Goal: Find specific page/section: Find specific page/section

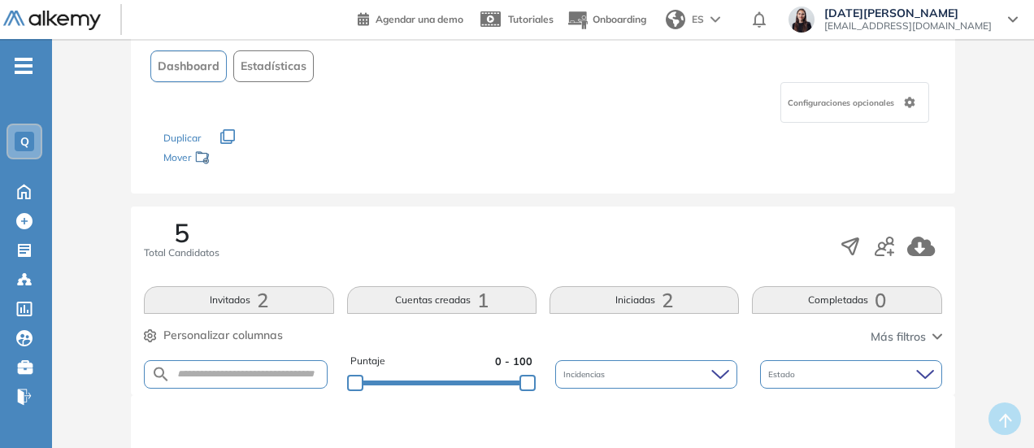
scroll to position [56, 0]
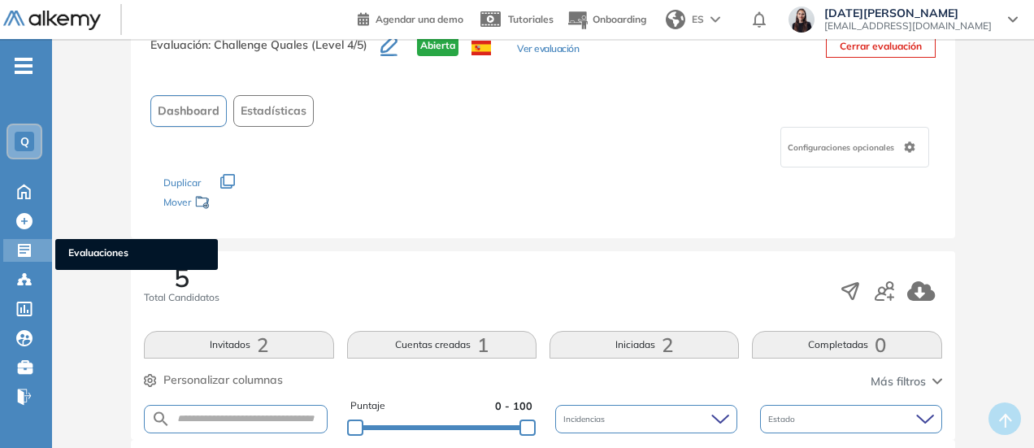
click at [28, 247] on icon at bounding box center [24, 250] width 13 height 13
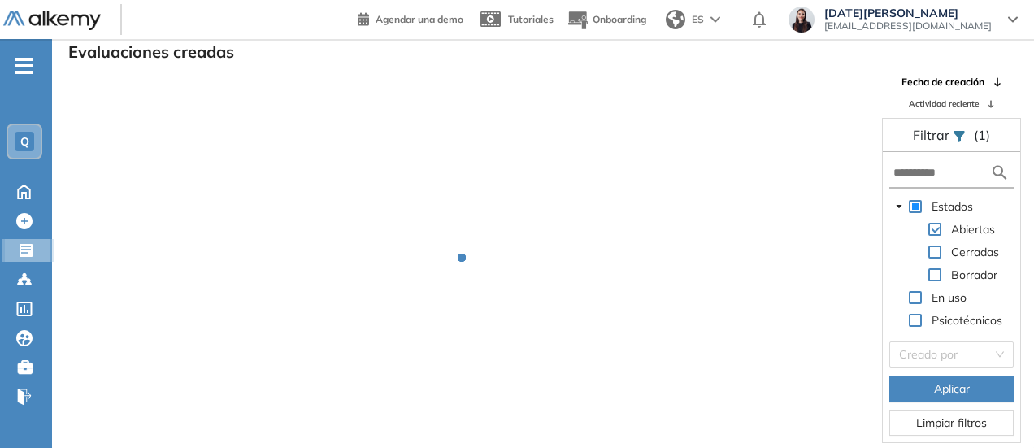
scroll to position [39, 0]
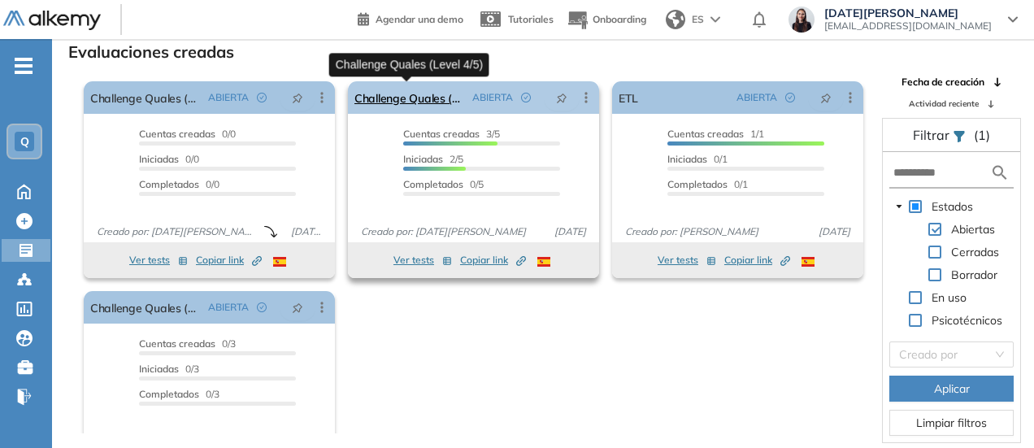
click at [433, 93] on link "Challenge Quales (Level 4/5)" at bounding box center [409, 97] width 111 height 33
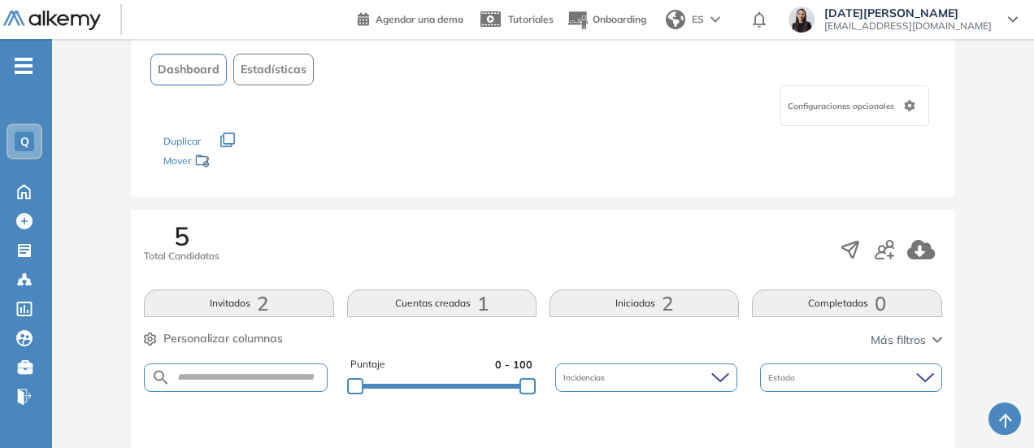
scroll to position [244, 0]
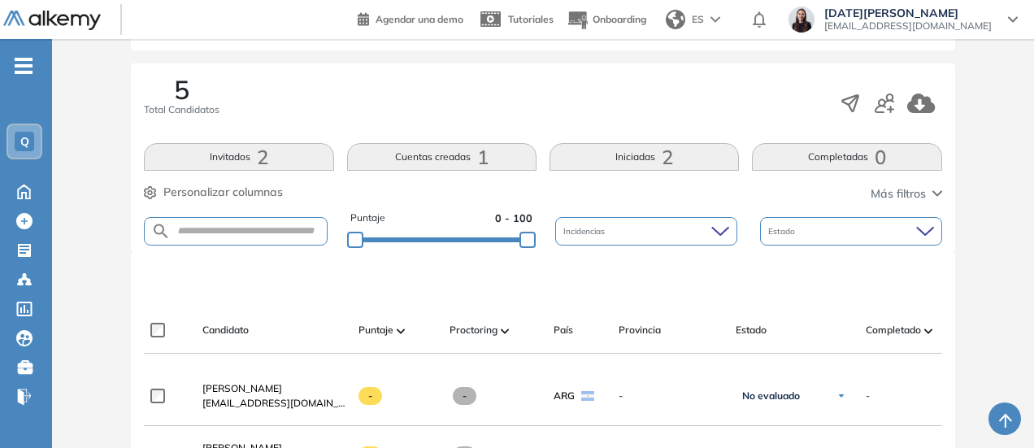
click at [465, 154] on button "Cuentas creadas 1" at bounding box center [441, 157] width 189 height 28
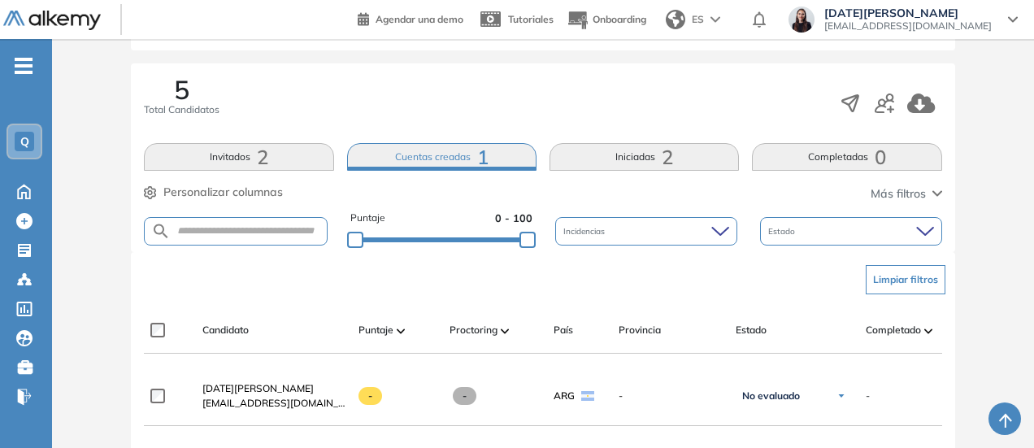
click at [569, 162] on button "Iniciadas 2" at bounding box center [644, 157] width 189 height 28
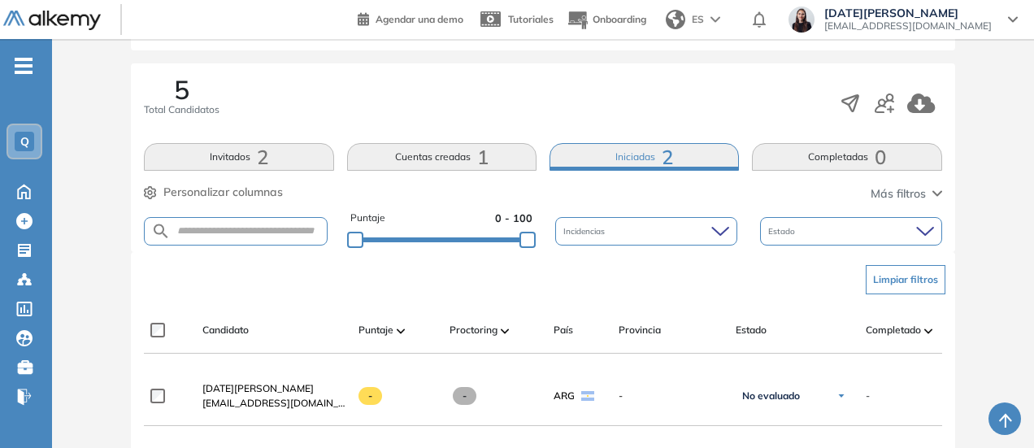
click at [228, 150] on button "Invitados 2" at bounding box center [238, 157] width 189 height 28
